Goal: Task Accomplishment & Management: Use online tool/utility

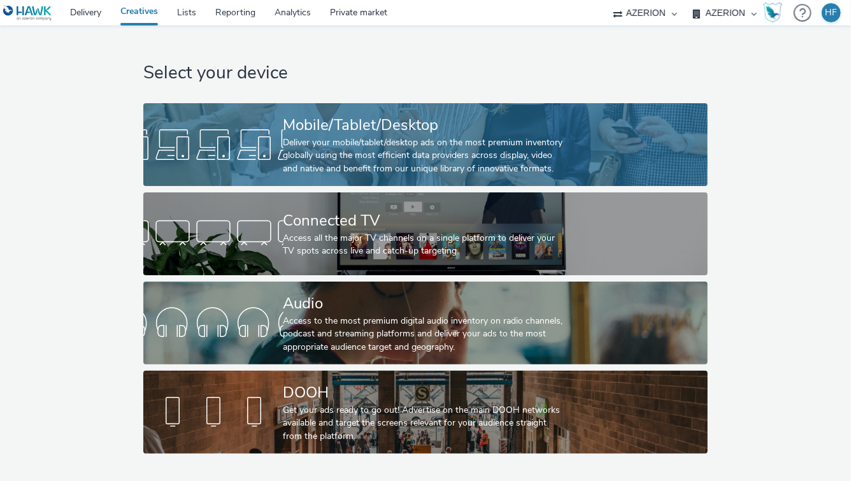
click at [409, 141] on div "Deliver your mobile/tablet/desktop ads on the most premium inventory globally u…" at bounding box center [424, 155] width 280 height 39
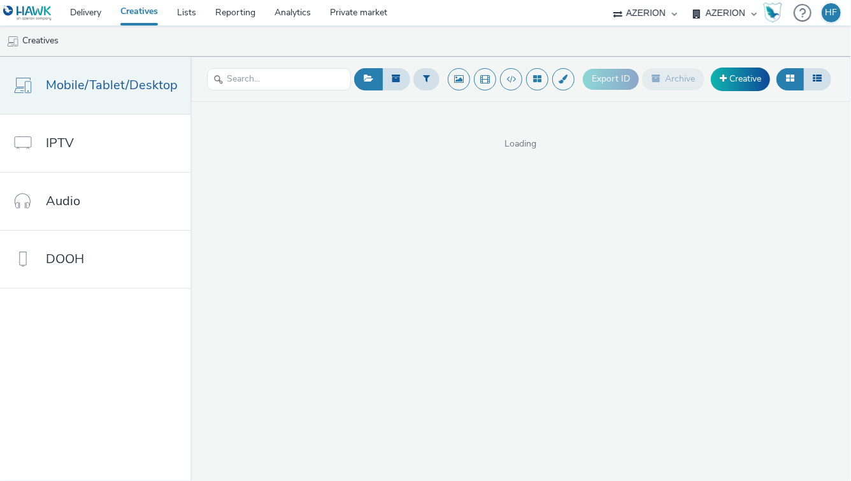
click at [141, 89] on span "Mobile/Tablet/Desktop" at bounding box center [112, 85] width 132 height 18
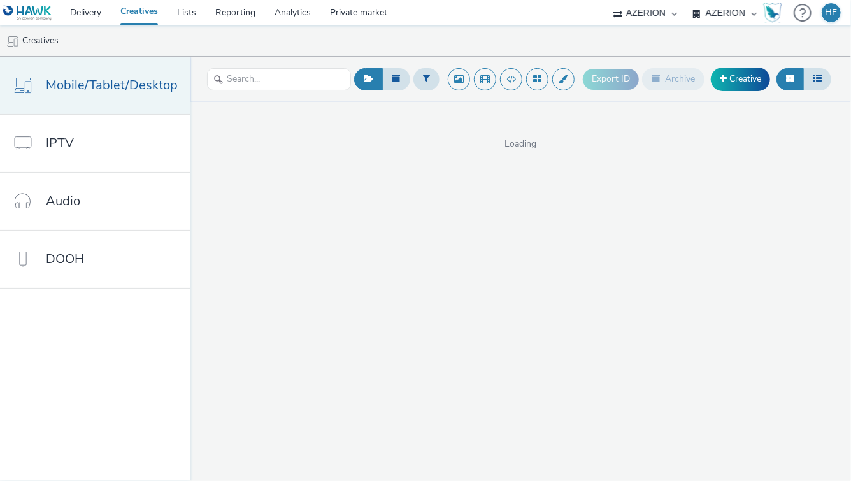
click at [141, 89] on span "Mobile/Tablet/Desktop" at bounding box center [112, 85] width 132 height 18
click at [738, 82] on link "Creative" at bounding box center [740, 79] width 59 height 23
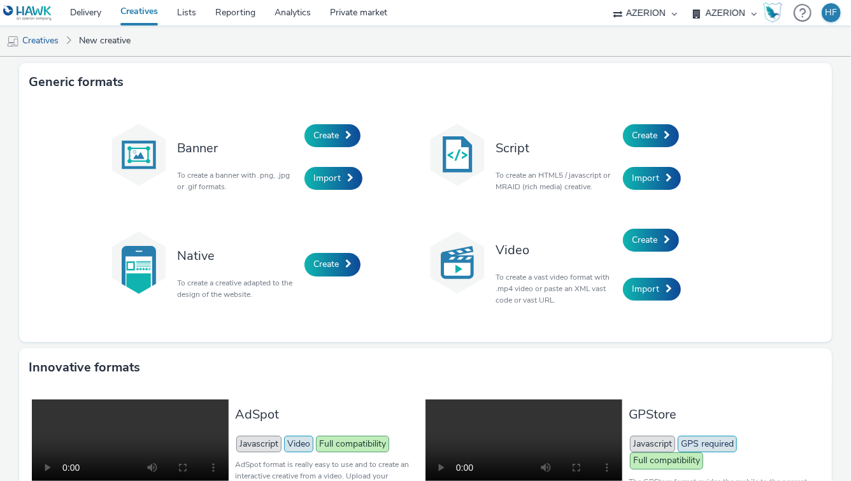
click at [394, 242] on div "Native To create a creative adapted to the design of the website. Create" at bounding box center [266, 264] width 319 height 97
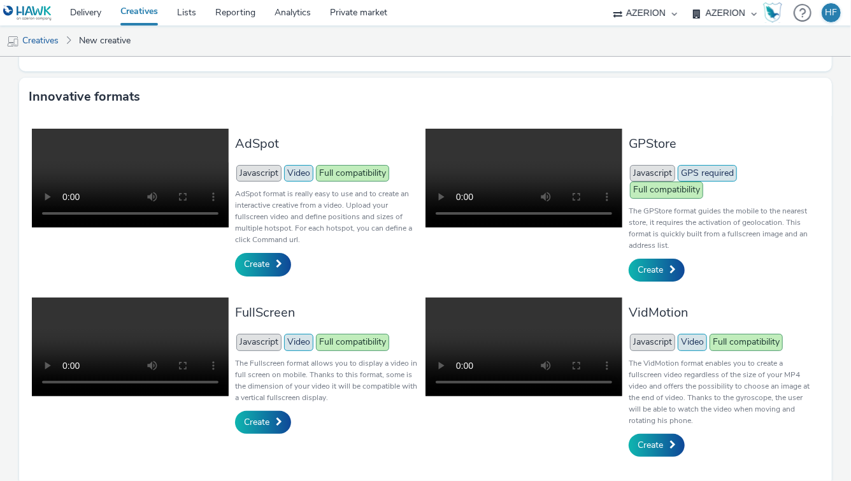
scroll to position [280, 0]
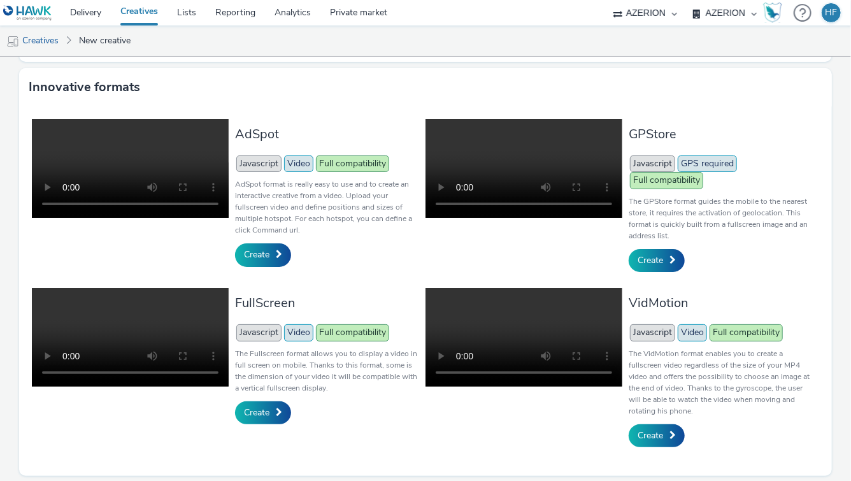
click at [405, 226] on p "AdSpot format is really easy to use and to create an interactive creative from …" at bounding box center [327, 206] width 184 height 57
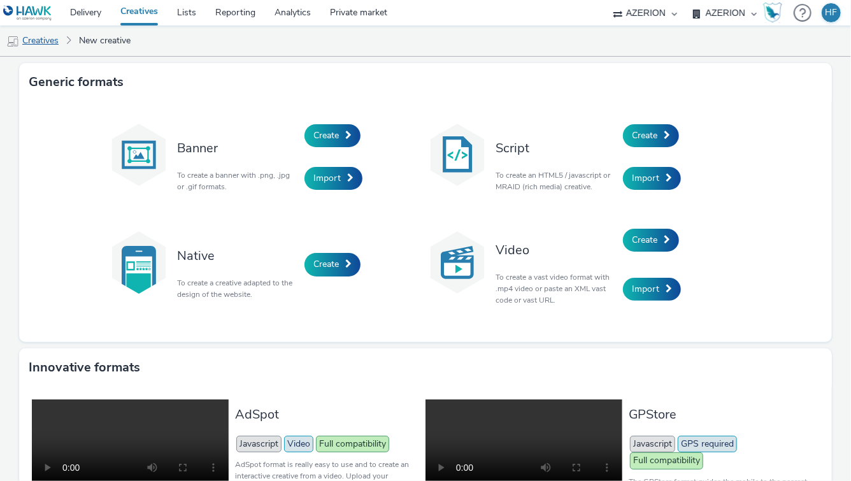
click at [39, 43] on link "Creatives" at bounding box center [32, 40] width 65 height 31
click at [265, 33] on ul "Creatives New creative" at bounding box center [425, 40] width 851 height 31
click at [266, 36] on ul "Creatives New creative" at bounding box center [425, 40] width 851 height 31
click at [391, 145] on div "Create" at bounding box center [365, 135] width 121 height 43
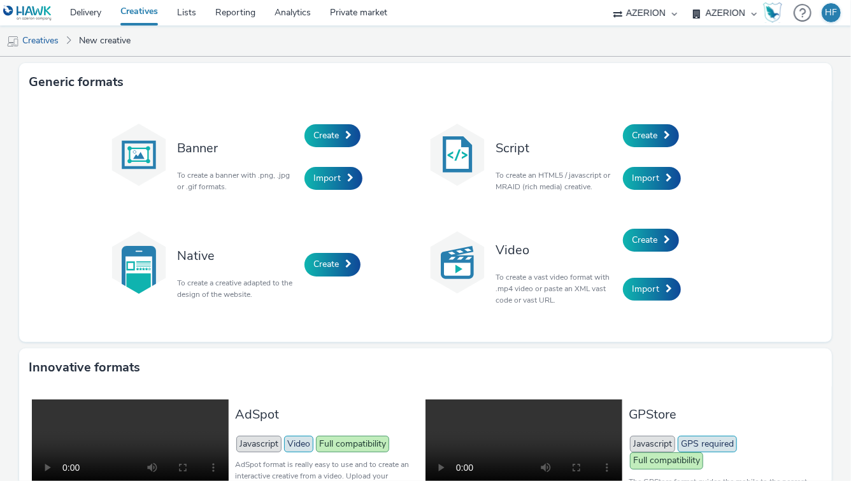
click at [391, 145] on div "Create" at bounding box center [365, 135] width 121 height 43
click at [27, 215] on div "Banner To create a banner with .png, .jpg or .gif formats. Create Import Script…" at bounding box center [425, 221] width 813 height 241
click at [394, 217] on div "Native To create a creative adapted to the design of the website. Create" at bounding box center [266, 264] width 319 height 97
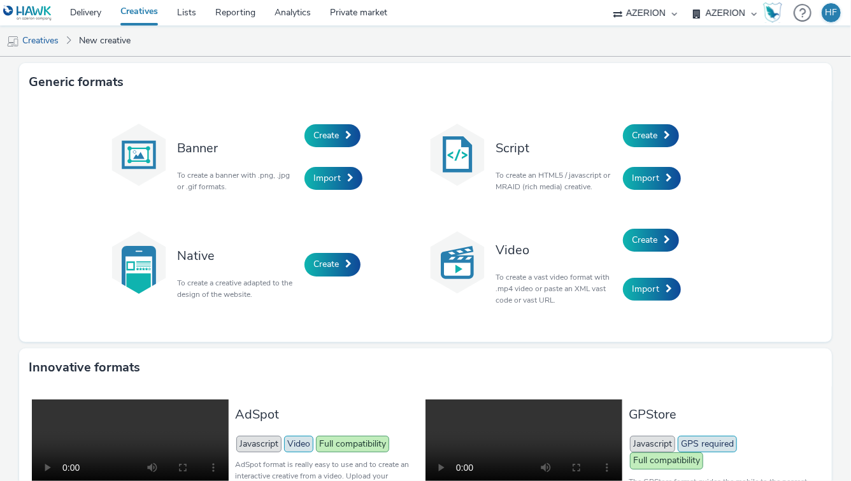
scroll to position [1, 0]
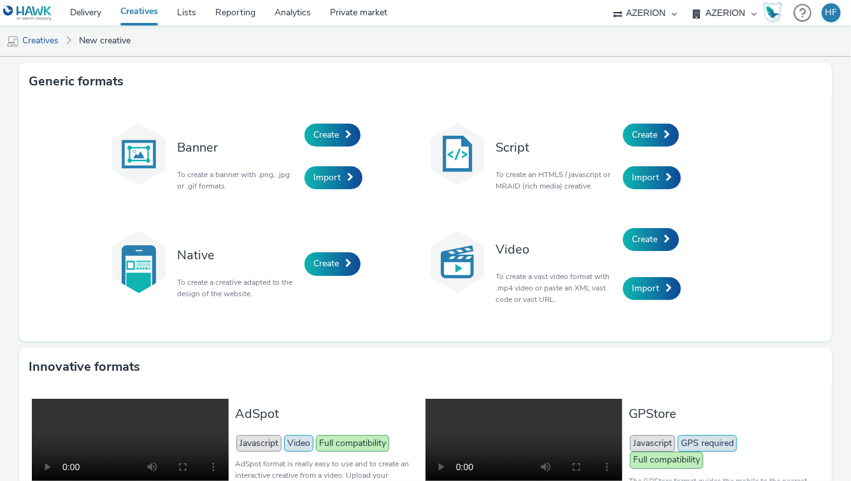
click at [394, 203] on div "Banner To create a banner with .png, .jpg or .gif formats. Create Import Script…" at bounding box center [425, 220] width 637 height 215
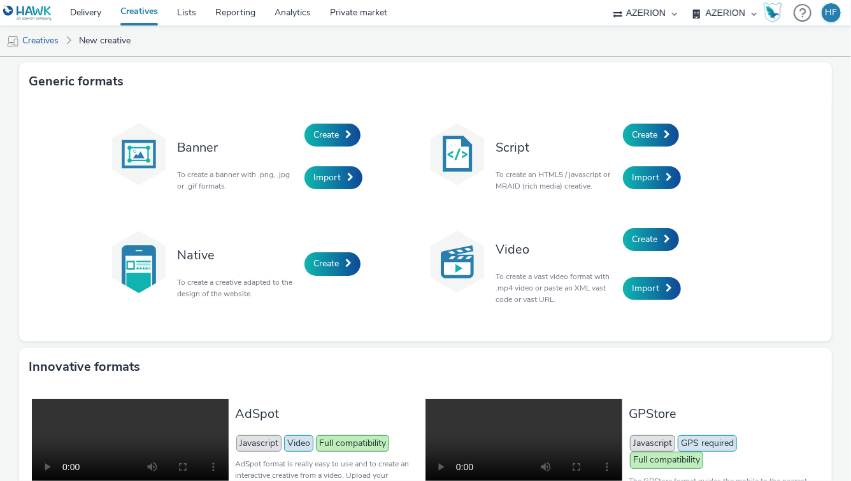
click at [405, 212] on div "Banner To create a banner with .png, .jpg or .gif formats. Create Import Script…" at bounding box center [425, 220] width 637 height 215
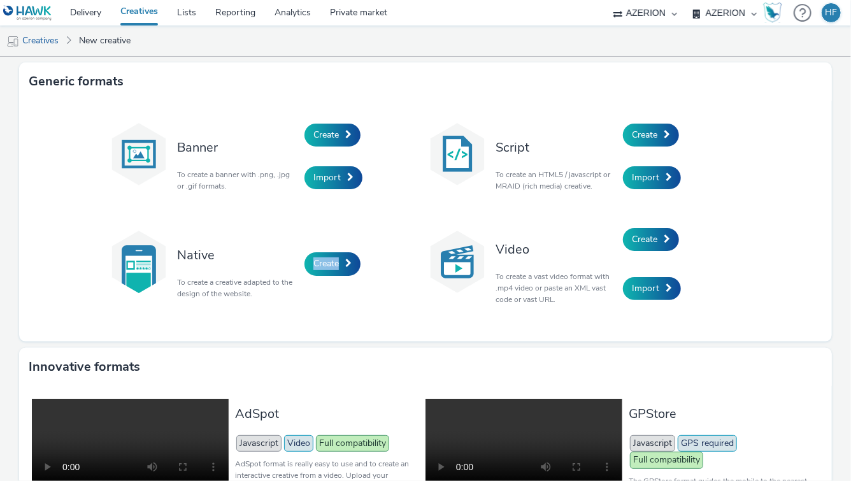
click at [405, 212] on div "Banner To create a banner with .png, .jpg or .gif formats. Create Import Script…" at bounding box center [425, 220] width 637 height 215
click at [393, 199] on div "Banner To create a banner with .png, .jpg or .gif formats. Create Import Script…" at bounding box center [425, 220] width 637 height 215
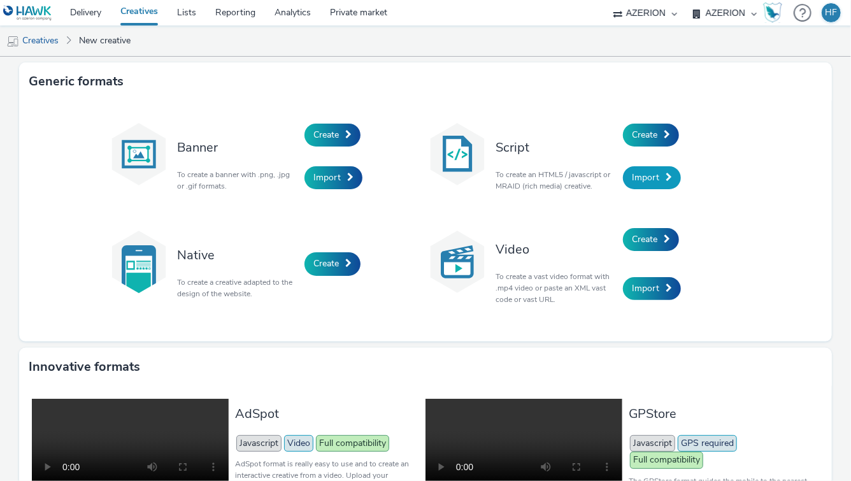
click at [637, 180] on span "Import" at bounding box center [645, 177] width 27 height 12
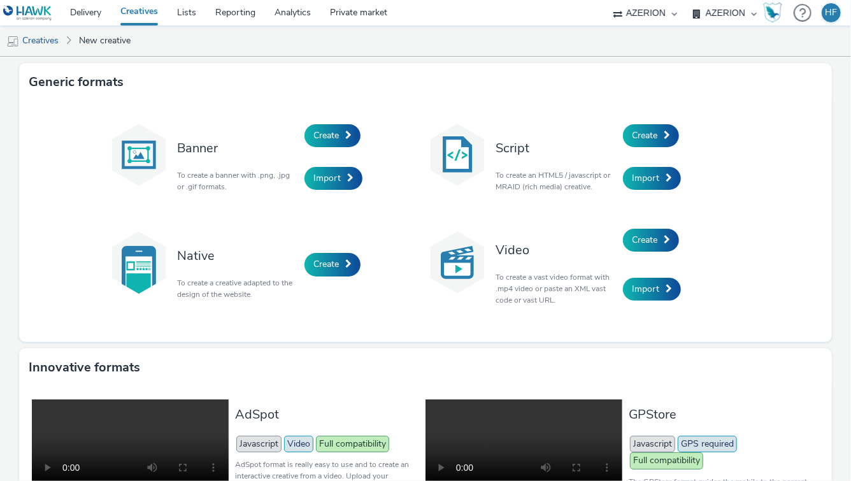
click at [711, 15] on select "AZERION AZERION APAC AZERION BEL - ADEXPERTS AZERION DACH AZERION [GEOGRAPHIC_D…" at bounding box center [725, 12] width 76 height 25
click at [639, 18] on select "AZERION" at bounding box center [645, 12] width 76 height 25
click at [607, 0] on select "AZERION" at bounding box center [645, 12] width 76 height 25
click at [639, 8] on select "AZERION" at bounding box center [645, 12] width 76 height 25
click at [642, 41] on ul "Creatives New creative" at bounding box center [425, 40] width 851 height 31
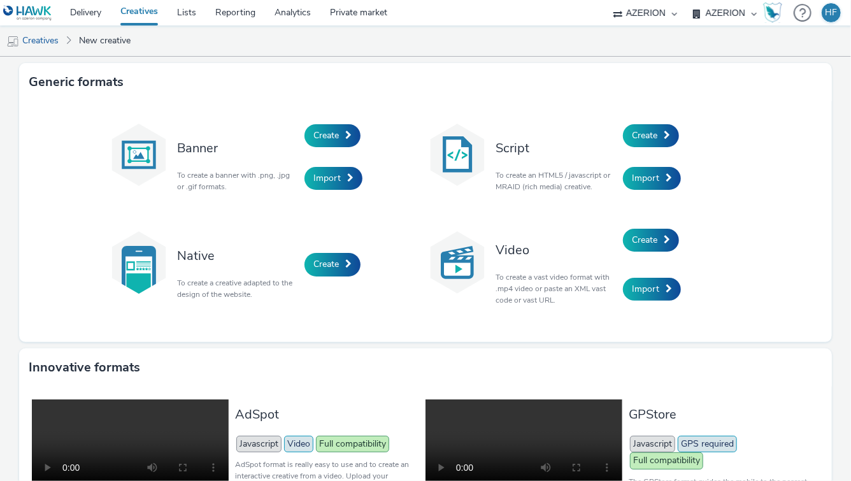
click at [642, 41] on ul "Creatives New creative" at bounding box center [425, 40] width 851 height 31
click at [409, 139] on div "Create" at bounding box center [365, 135] width 121 height 43
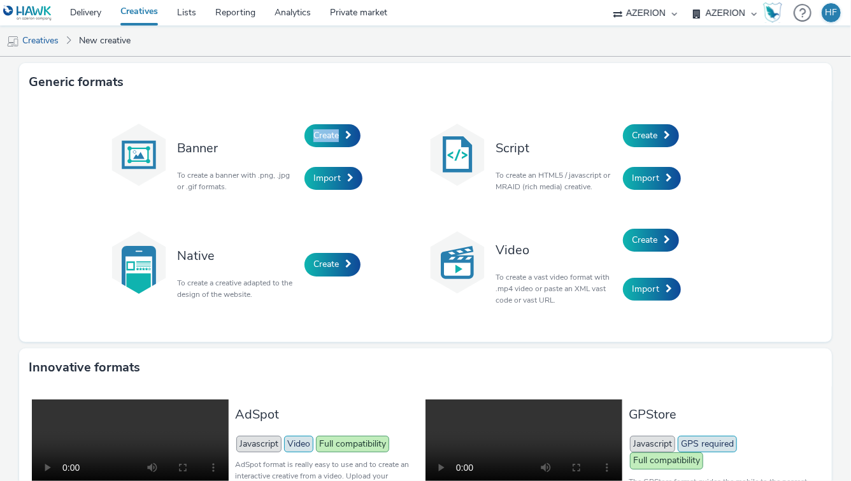
click at [409, 139] on div "Create" at bounding box center [365, 135] width 121 height 43
click at [393, 128] on div "Create" at bounding box center [365, 135] width 121 height 43
click at [393, 129] on div "Create" at bounding box center [365, 135] width 121 height 43
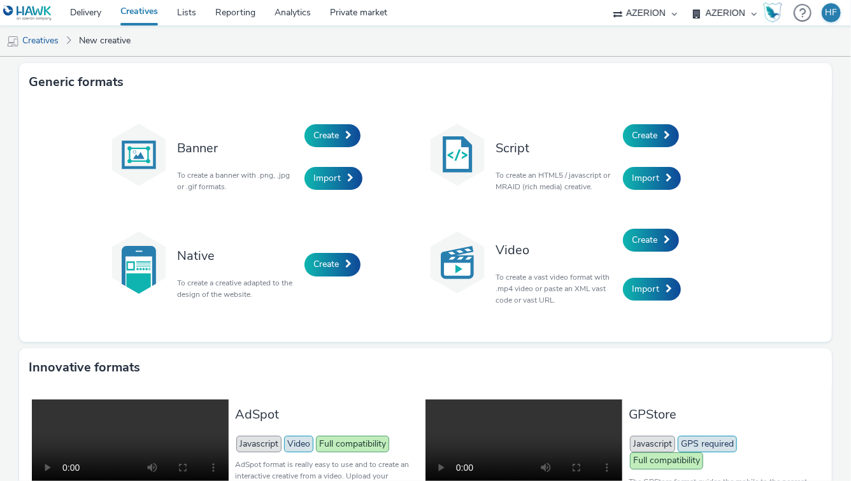
click at [393, 129] on div "Create" at bounding box center [365, 135] width 121 height 43
click at [405, 245] on div "Native To create a creative adapted to the design of the website. Create" at bounding box center [266, 264] width 319 height 97
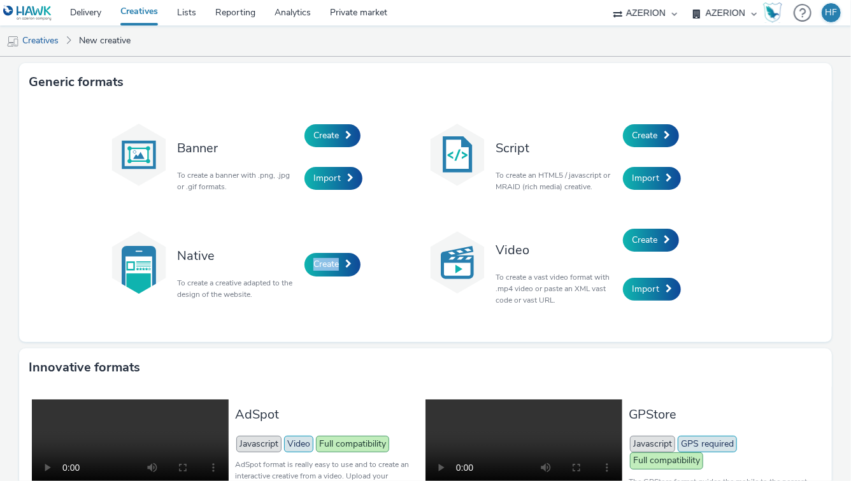
click at [405, 245] on div "Native To create a creative adapted to the design of the website. Create" at bounding box center [266, 264] width 319 height 97
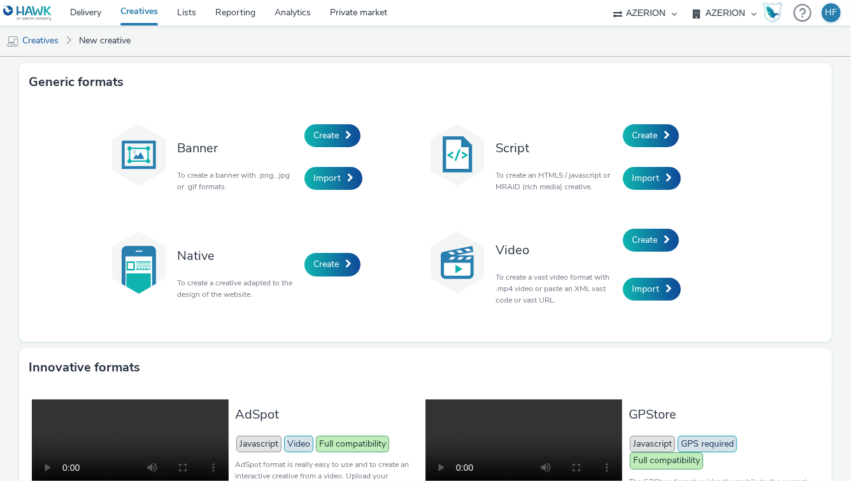
click at [405, 245] on div "Native To create a creative adapted to the design of the website. Create" at bounding box center [266, 264] width 319 height 97
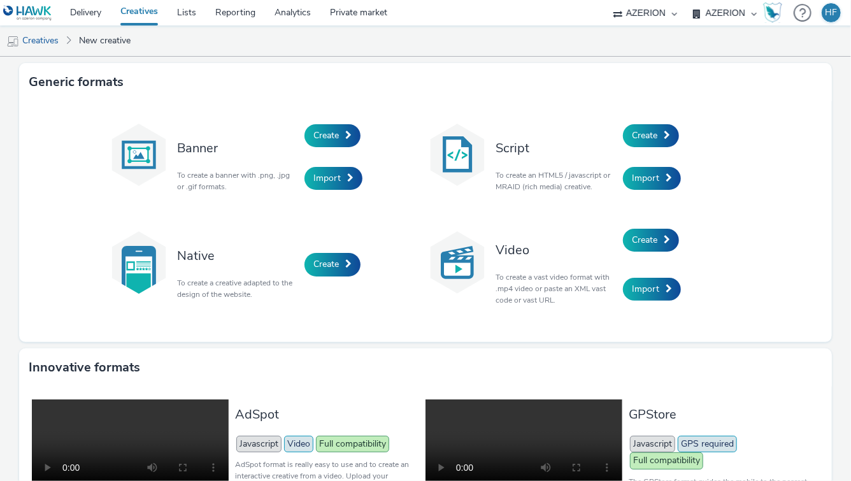
click at [405, 245] on div "Native To create a creative adapted to the design of the website. Create" at bounding box center [266, 264] width 319 height 97
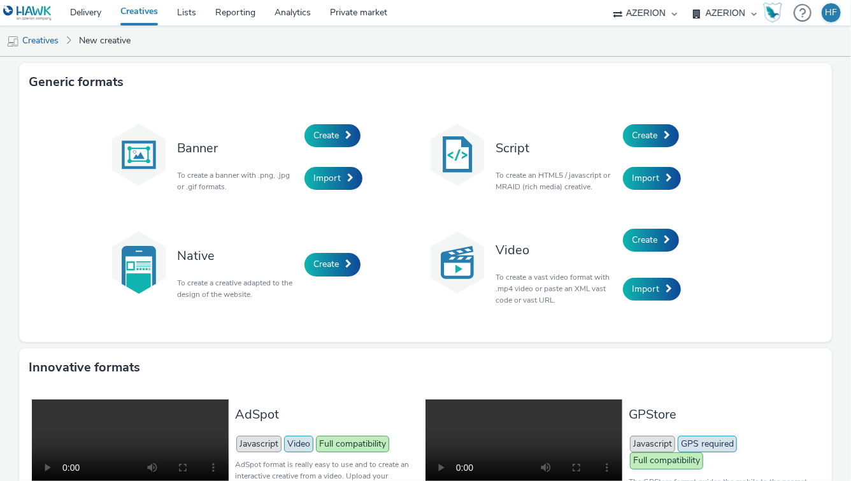
click at [405, 245] on div "Native To create a creative adapted to the design of the website. Create" at bounding box center [266, 264] width 319 height 97
click at [708, 47] on ul "Creatives New creative" at bounding box center [425, 40] width 851 height 31
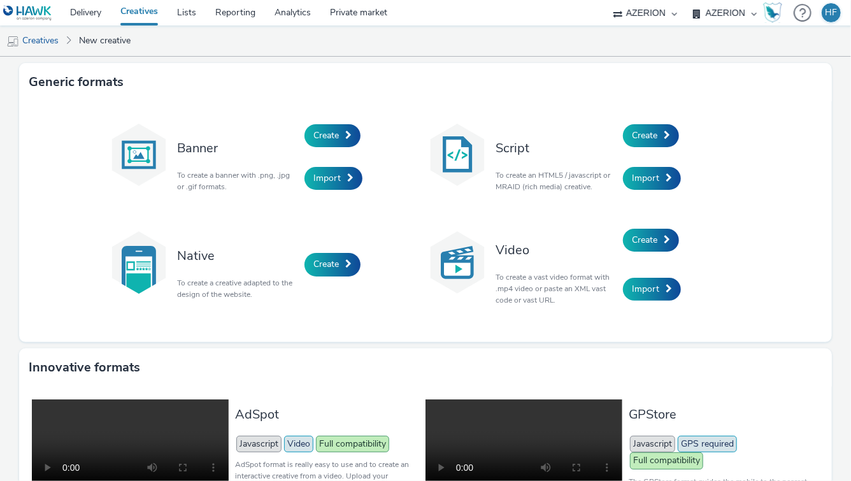
click at [708, 47] on ul "Creatives New creative" at bounding box center [425, 40] width 851 height 31
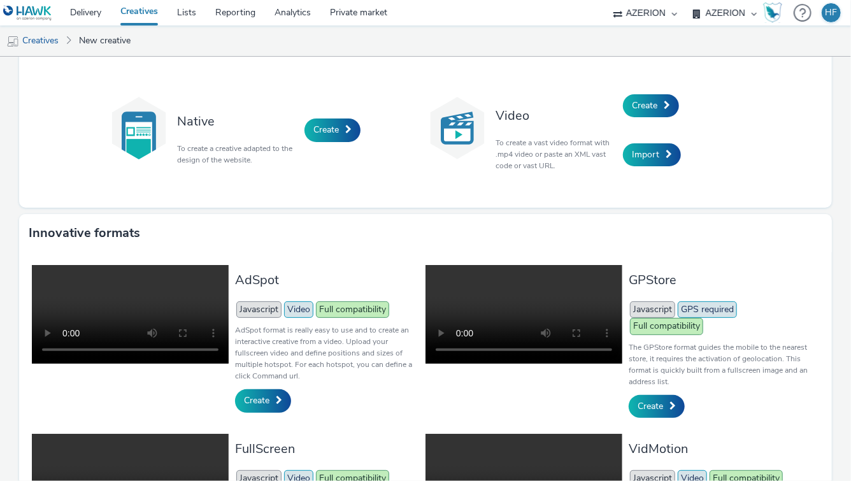
scroll to position [140, 0]
